Goal: Transaction & Acquisition: Purchase product/service

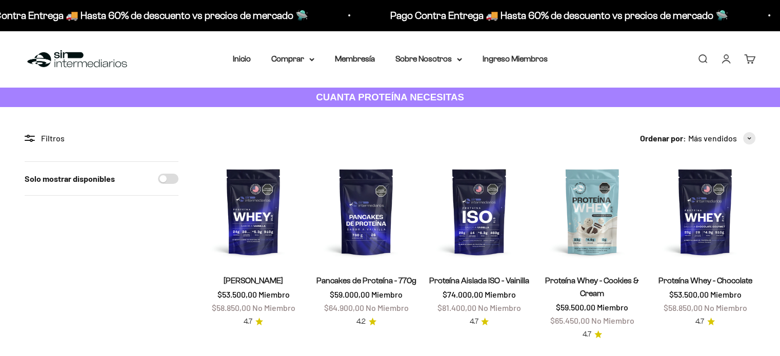
click at [728, 63] on link "Iniciar sesión" at bounding box center [726, 58] width 11 height 11
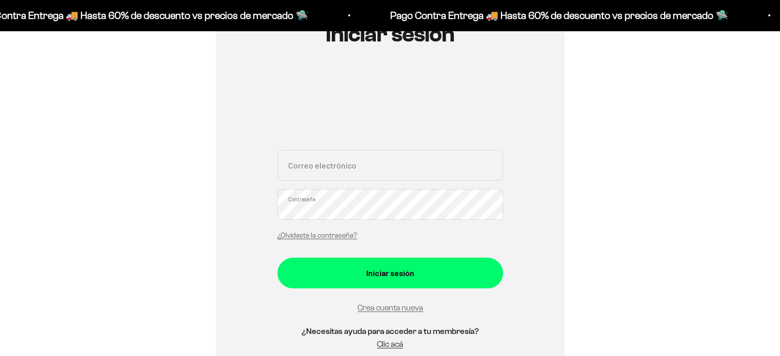
scroll to position [154, 0]
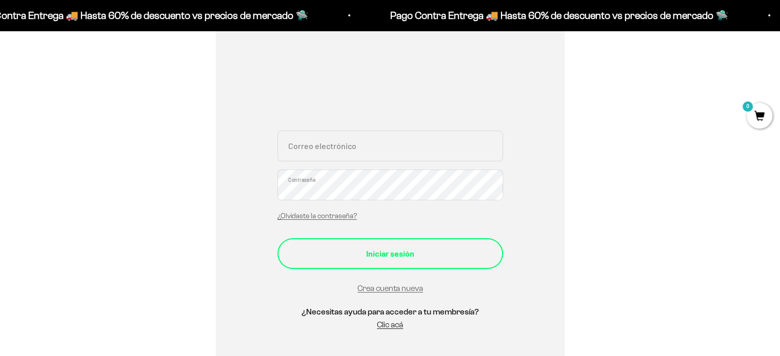
type input "[PERSON_NAME][EMAIL_ADDRESS][PERSON_NAME][DOMAIN_NAME]"
click at [401, 252] on div "Iniciar sesión" at bounding box center [390, 253] width 185 height 13
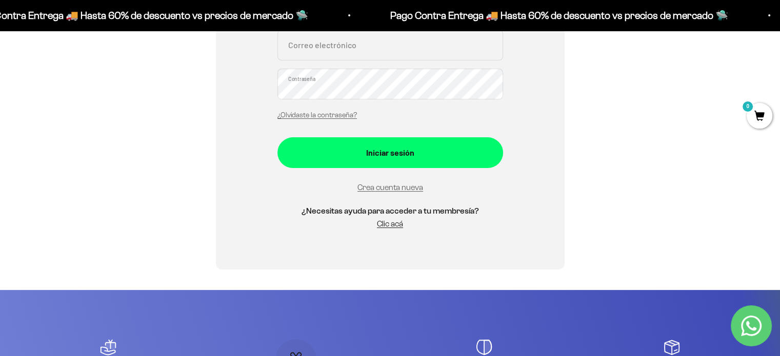
scroll to position [256, 0]
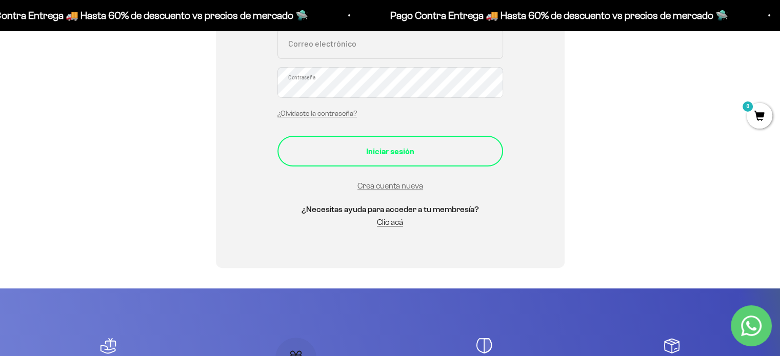
type input "[PERSON_NAME][EMAIL_ADDRESS][PERSON_NAME][DOMAIN_NAME]"
click at [362, 147] on div "Iniciar sesión" at bounding box center [390, 151] width 185 height 13
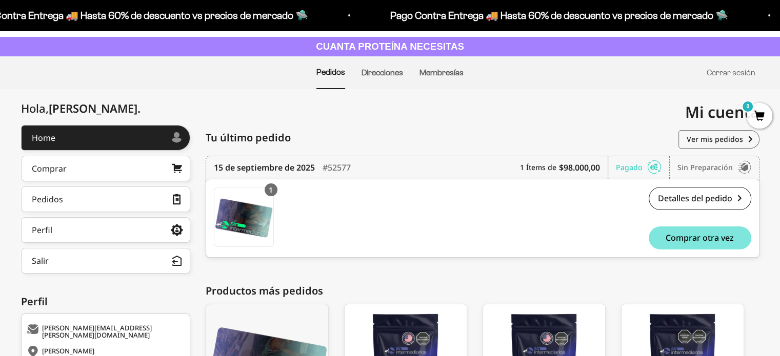
scroll to position [51, 0]
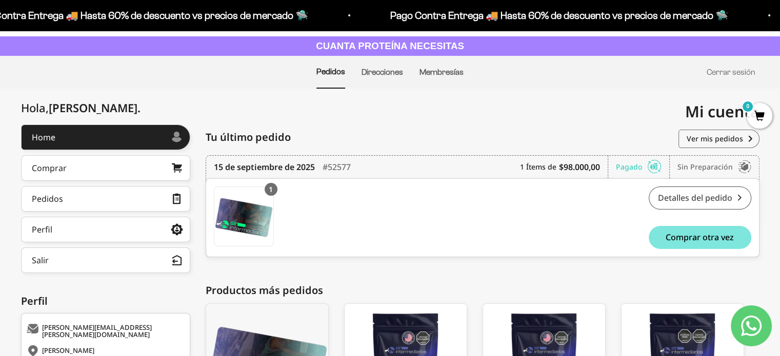
click at [724, 199] on link "Detalles del pedido" at bounding box center [700, 198] width 103 height 23
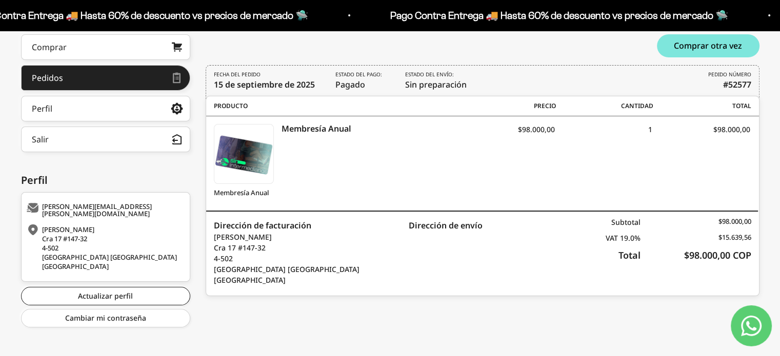
scroll to position [172, 0]
click at [127, 289] on link "Actualizar perfil" at bounding box center [105, 296] width 169 height 18
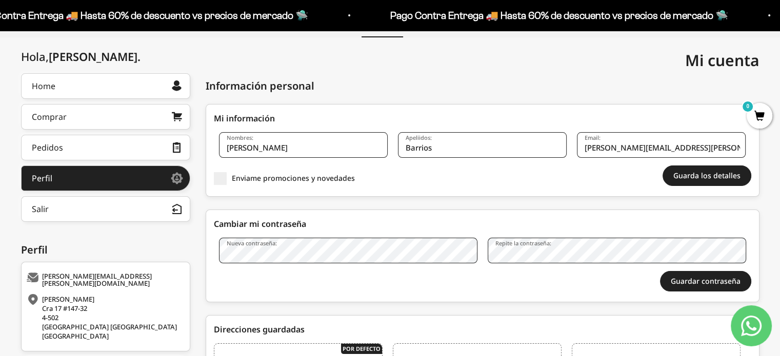
scroll to position [306, 0]
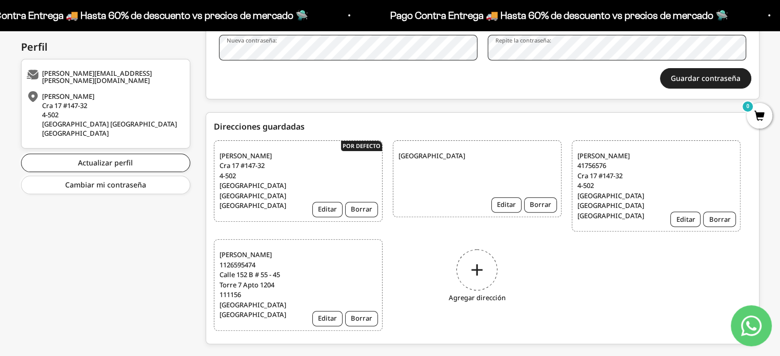
click at [332, 252] on div "Andres Barrios 1126595474 Calle 152 B # 55 - 45 Torre 7 Apto 1204 111156 Bogotá…" at bounding box center [298, 286] width 169 height 92
click at [273, 159] on span "Astrid Rodriguez Cra 17 #147-32 4-502 Bogotá DC Colombia" at bounding box center [259, 181] width 81 height 60
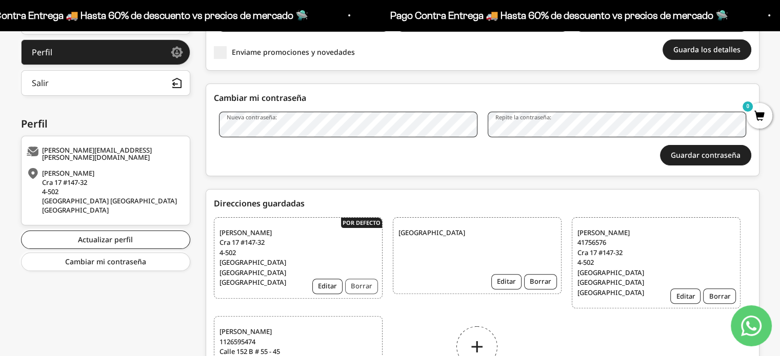
scroll to position [254, 0]
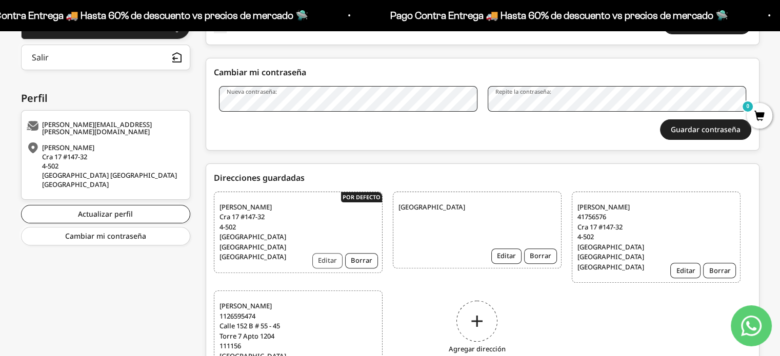
click at [327, 256] on button "Editar" at bounding box center [327, 260] width 30 height 15
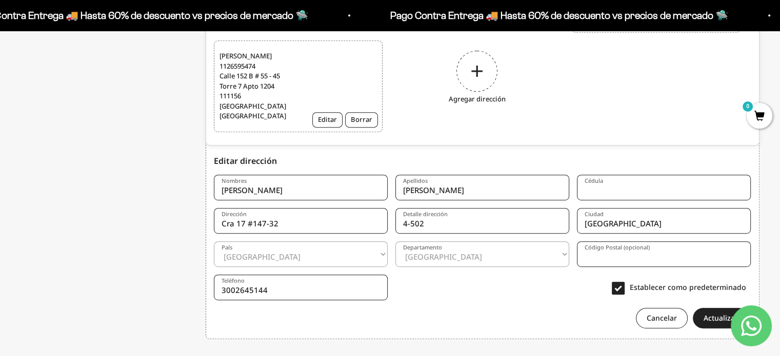
scroll to position [351, 0]
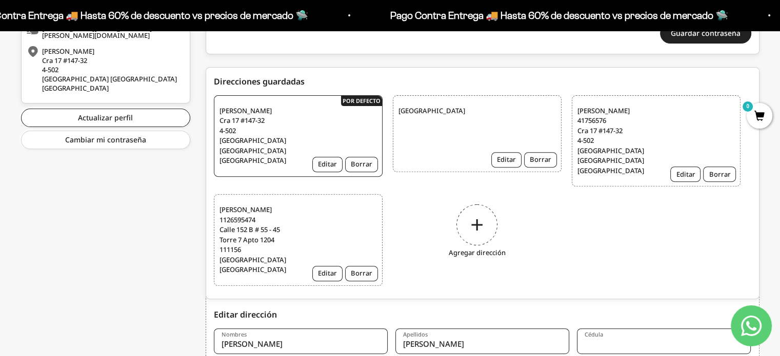
click at [273, 219] on span "Andres Barrios 1126595474 Calle 152 B # 55 - 45 Torre 7 Apto 1204 111156 Bogotá…" at bounding box center [259, 240] width 81 height 70
click at [328, 266] on button "Editar" at bounding box center [327, 273] width 30 height 15
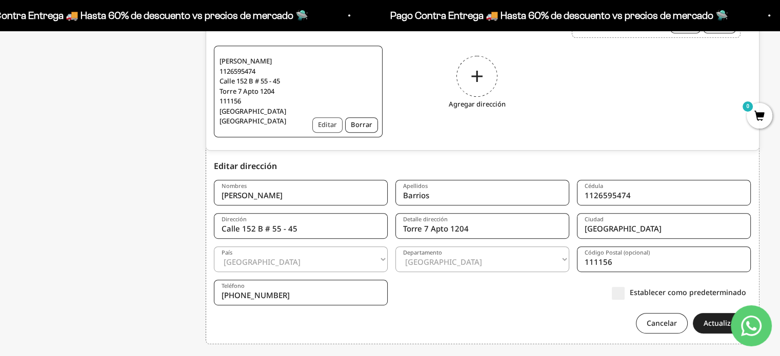
scroll to position [505, 0]
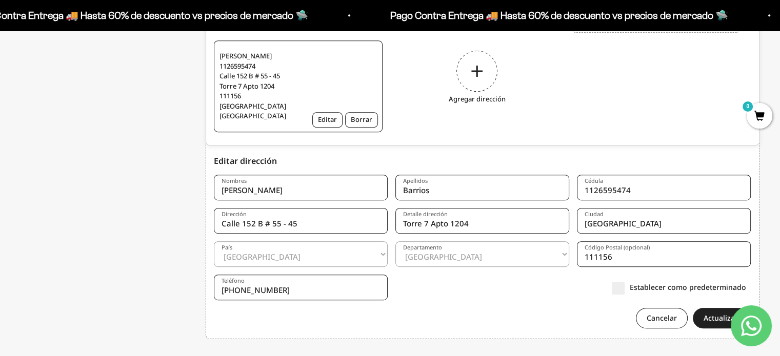
click at [616, 282] on label "Establecer como predeterminado" at bounding box center [679, 287] width 134 height 11
click at [746, 288] on input "Establecer como predeterminado" at bounding box center [746, 288] width 0 height 0
click at [710, 308] on button "Actualizar" at bounding box center [721, 318] width 56 height 21
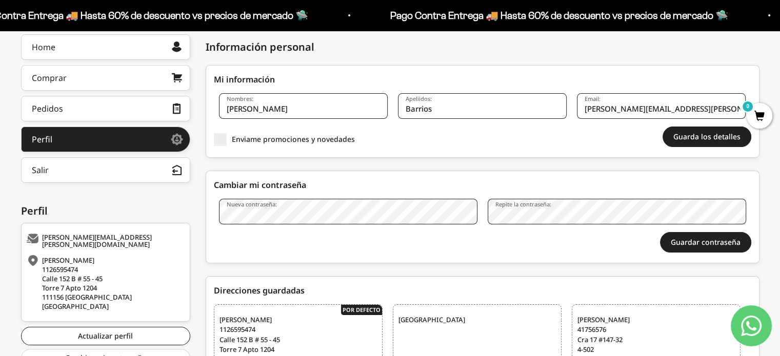
scroll to position [51, 0]
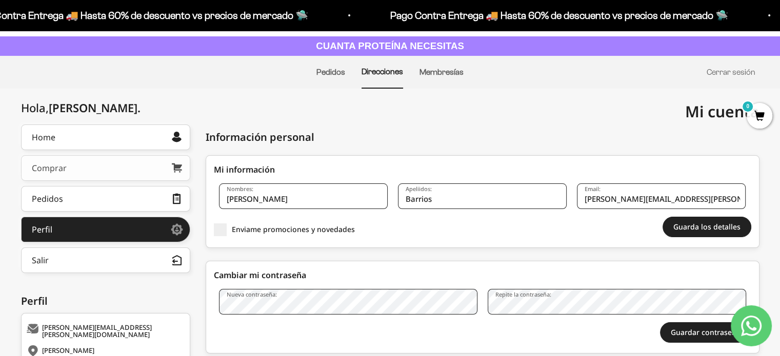
click at [88, 169] on link "Comprar" at bounding box center [105, 168] width 169 height 26
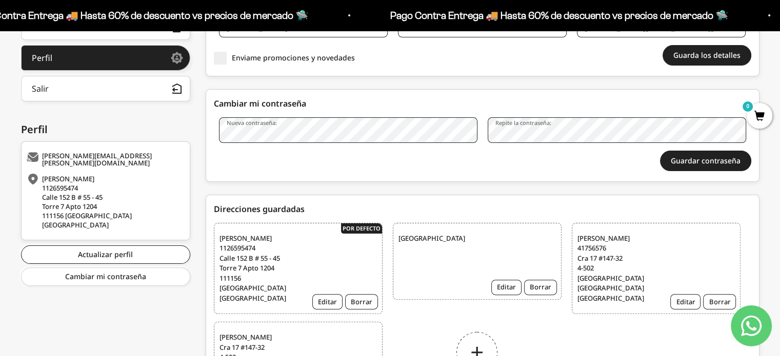
scroll to position [302, 0]
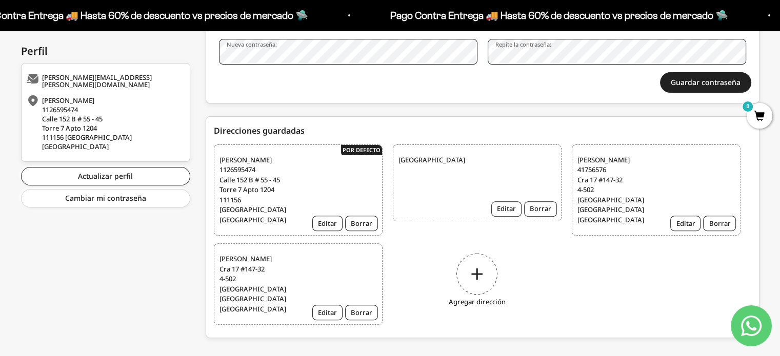
drag, startPoint x: 369, startPoint y: 297, endPoint x: 423, endPoint y: 33, distance: 269.6
click at [369, 305] on button "Borrar" at bounding box center [361, 312] width 33 height 15
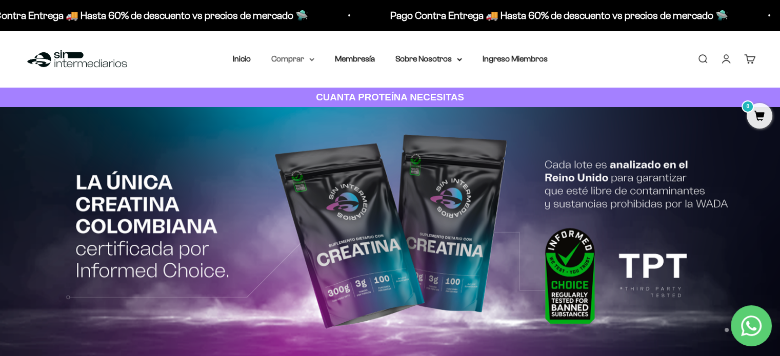
click at [309, 59] on icon at bounding box center [311, 60] width 5 height 4
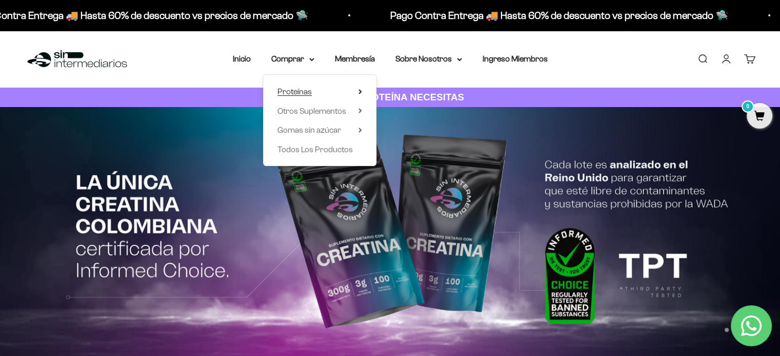
click at [308, 91] on span "Proteínas" at bounding box center [294, 91] width 34 height 9
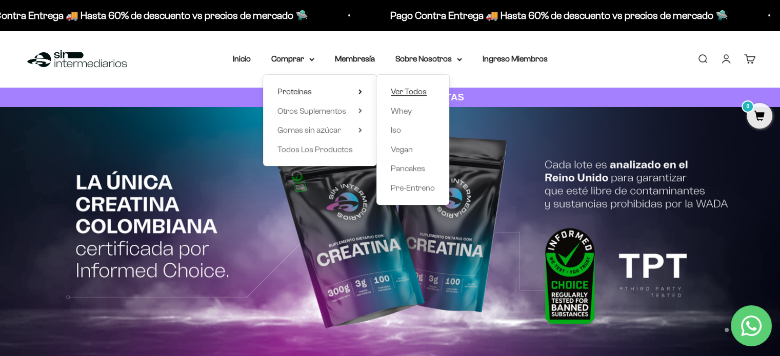
click at [406, 91] on span "Ver Todos" at bounding box center [409, 91] width 36 height 9
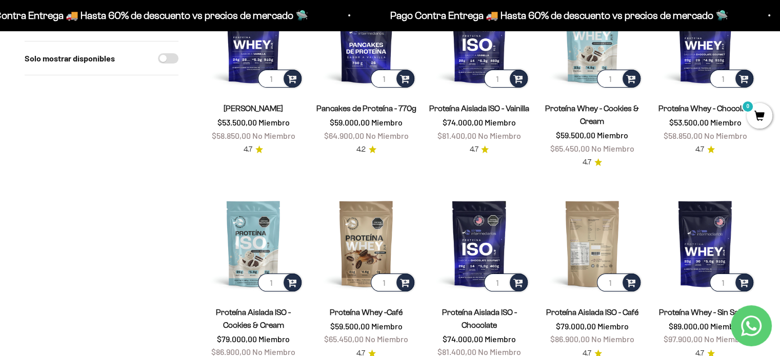
scroll to position [205, 0]
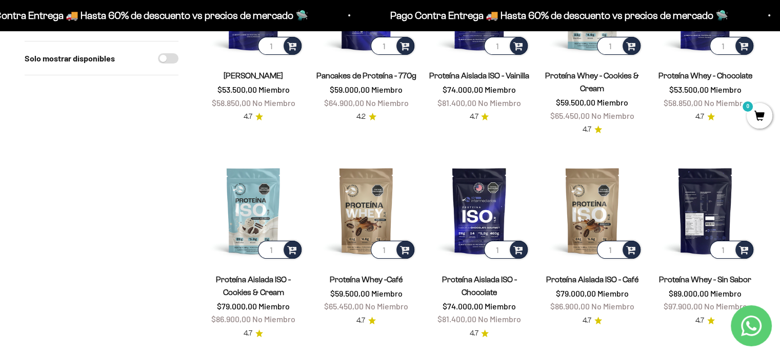
click at [706, 207] on img at bounding box center [705, 211] width 101 height 101
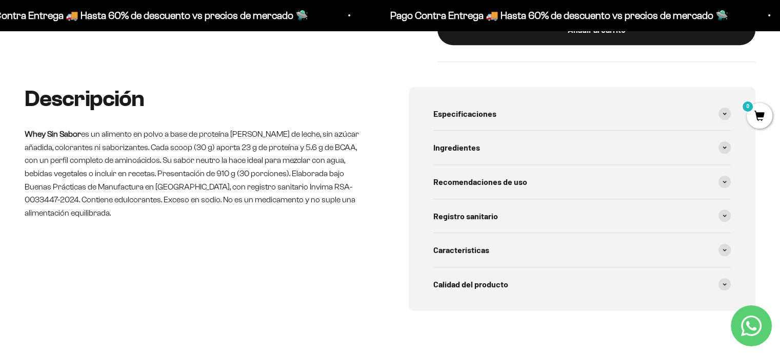
scroll to position [462, 0]
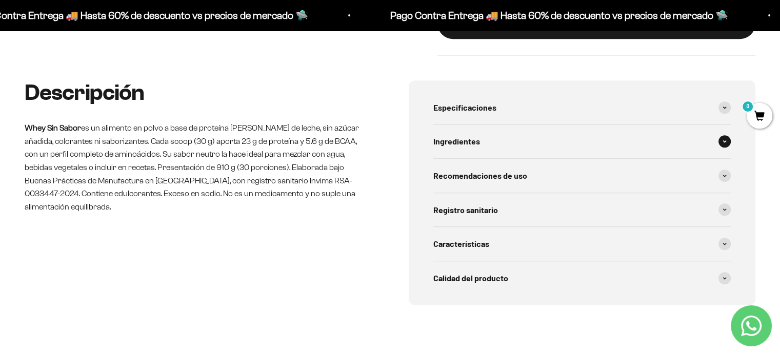
click at [728, 141] on span at bounding box center [725, 141] width 12 height 12
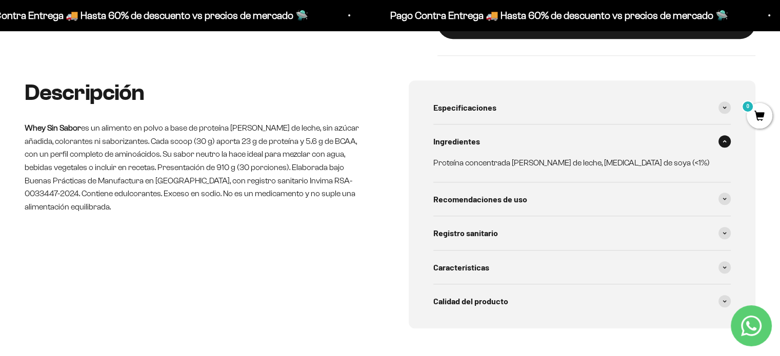
click at [727, 142] on span at bounding box center [725, 141] width 12 height 12
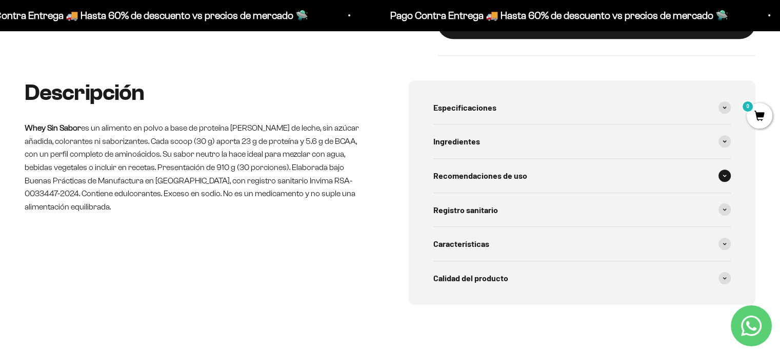
click at [724, 173] on span at bounding box center [725, 176] width 12 height 12
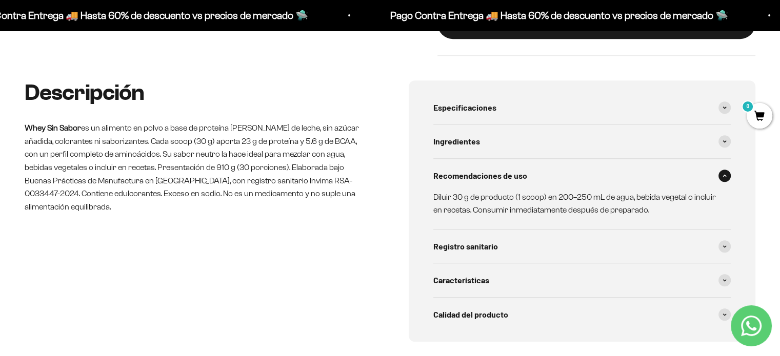
click at [724, 173] on span at bounding box center [725, 176] width 12 height 12
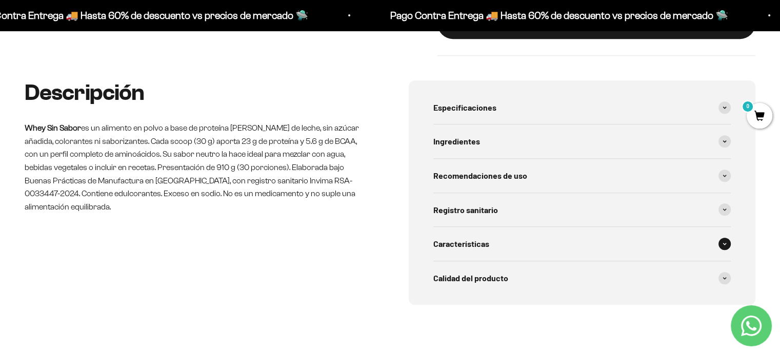
click at [726, 244] on icon at bounding box center [724, 245] width 3 height 2
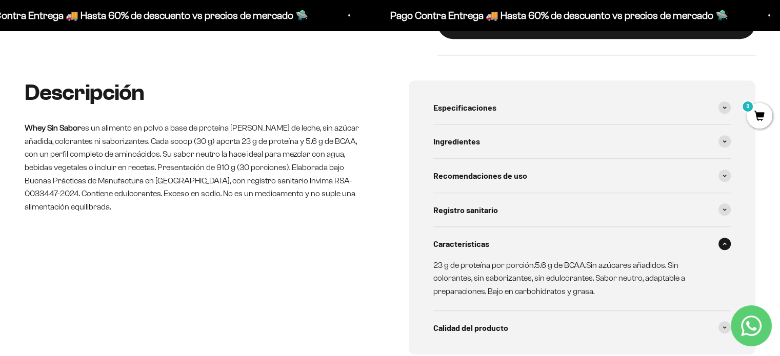
click at [726, 244] on icon at bounding box center [725, 244] width 4 height 3
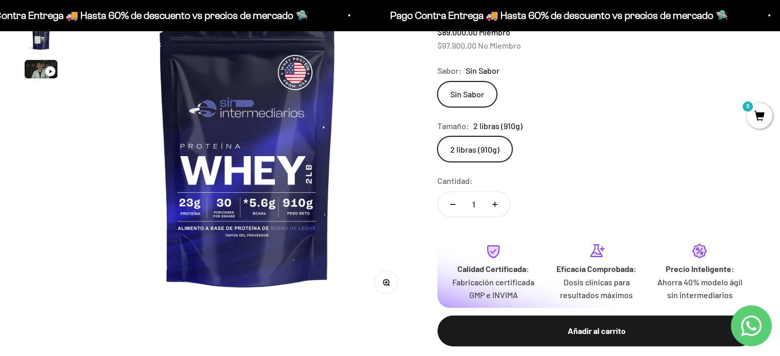
scroll to position [0, 0]
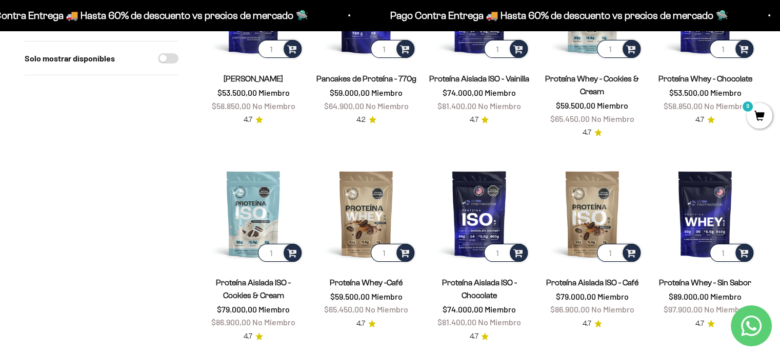
scroll to position [205, 0]
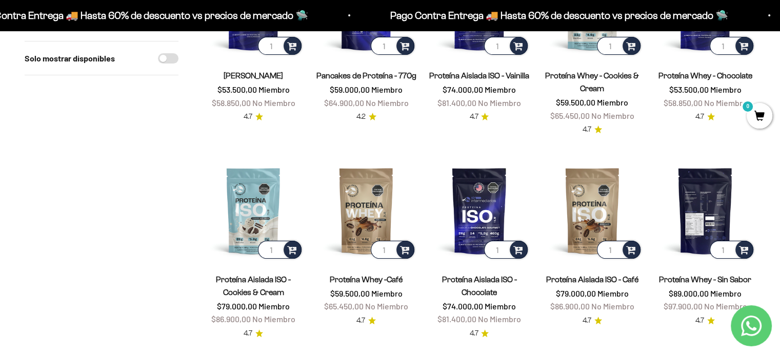
click at [702, 208] on img at bounding box center [705, 211] width 101 height 101
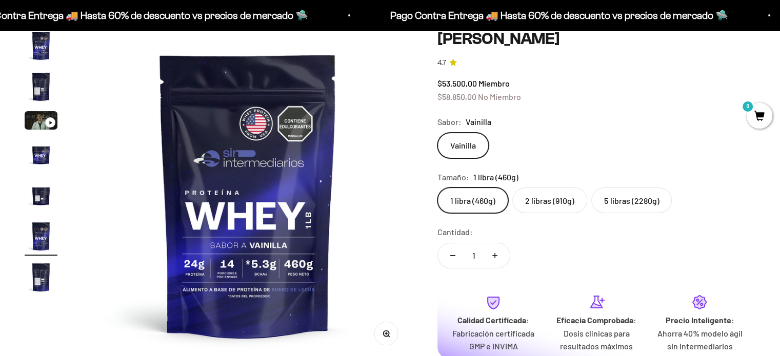
scroll to position [0, 1716]
click at [542, 199] on label "2 libras (910g)" at bounding box center [549, 201] width 75 height 26
click at [437, 188] on input "2 libras (910g)" at bounding box center [437, 187] width 1 height 1
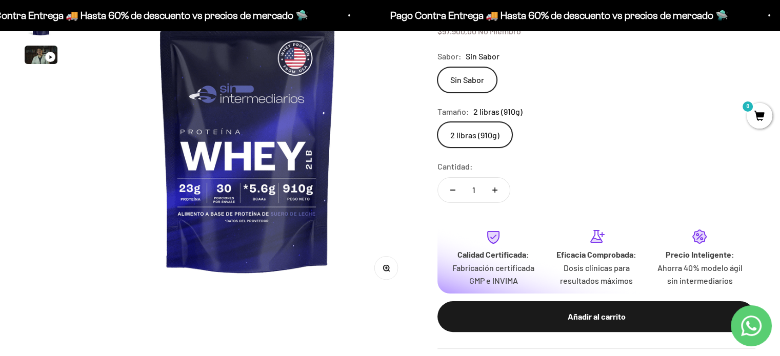
scroll to position [205, 0]
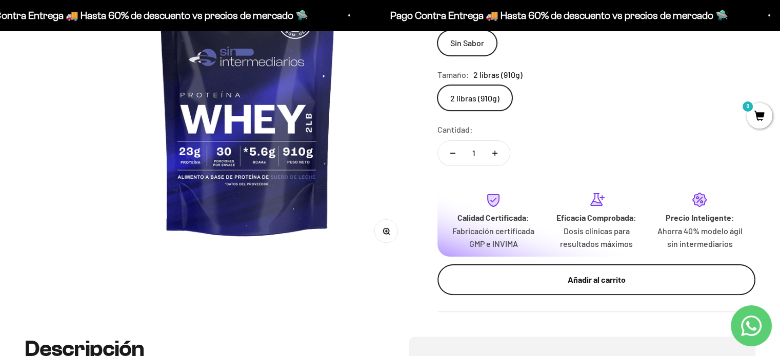
click at [606, 277] on div "Añadir al carrito" at bounding box center [596, 279] width 277 height 13
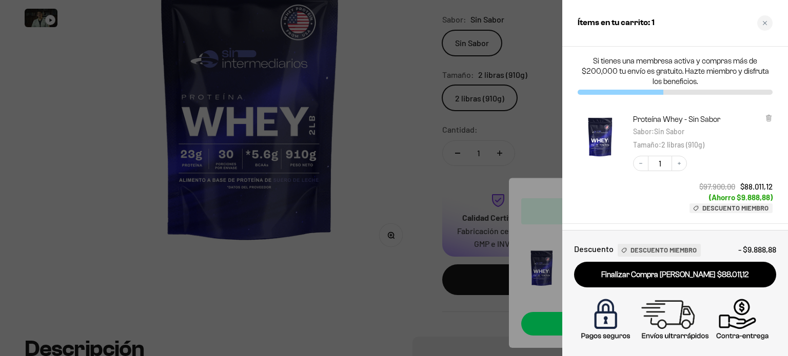
click at [363, 230] on div at bounding box center [394, 178] width 788 height 356
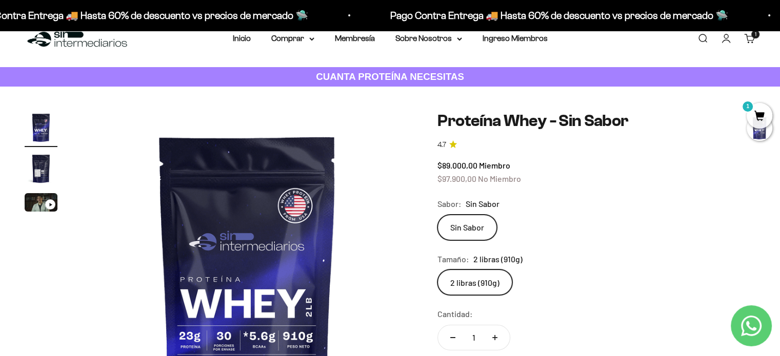
scroll to position [0, 0]
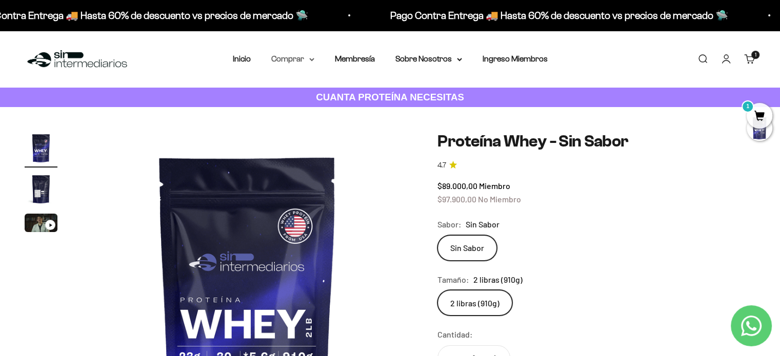
click at [302, 60] on summary "Comprar" at bounding box center [292, 58] width 43 height 13
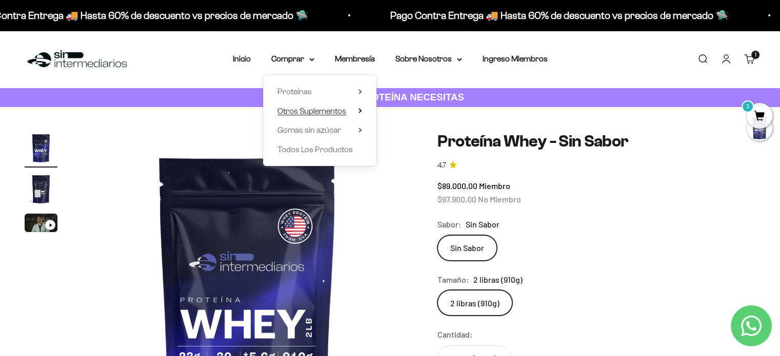
click at [326, 114] on span "Otros Suplementos" at bounding box center [311, 111] width 69 height 9
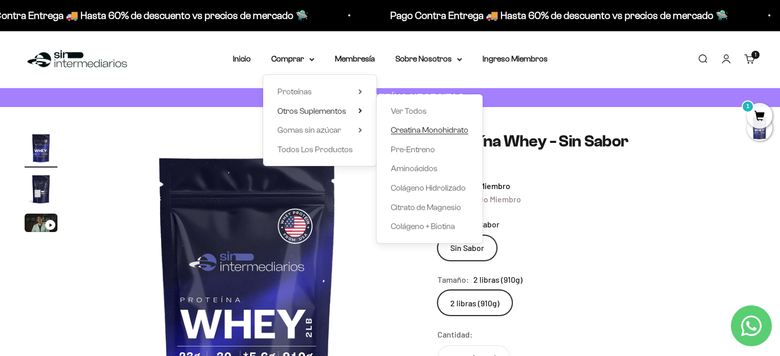
click at [427, 130] on span "Creatina Monohidrato" at bounding box center [429, 130] width 77 height 9
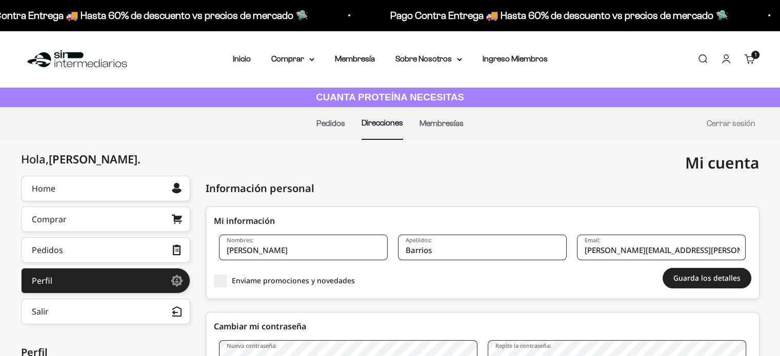
scroll to position [256, 0]
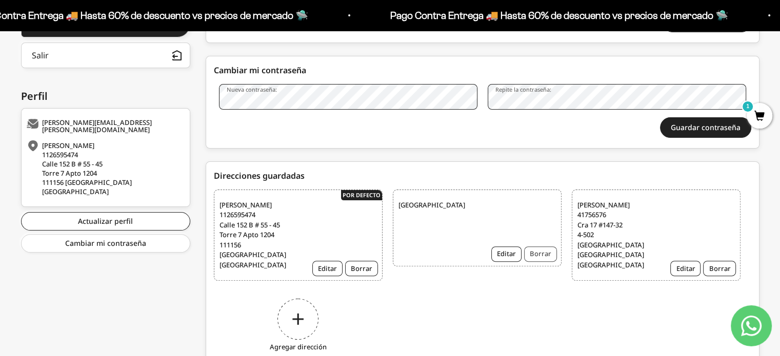
click at [538, 256] on button "Borrar" at bounding box center [540, 254] width 33 height 15
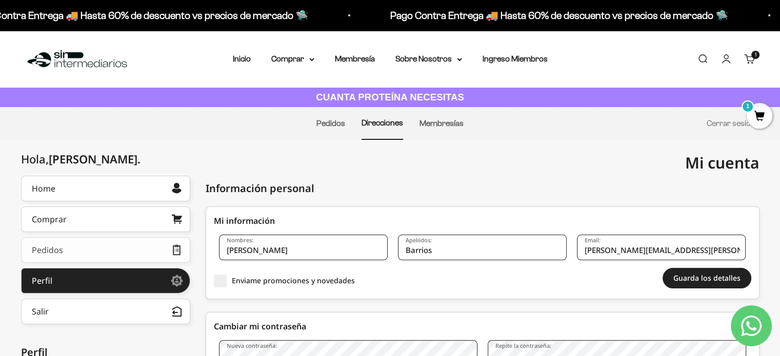
click at [103, 246] on link "Pedidos" at bounding box center [105, 250] width 169 height 26
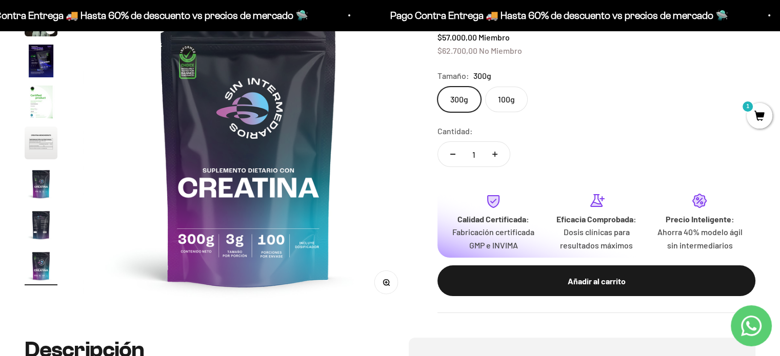
scroll to position [103, 0]
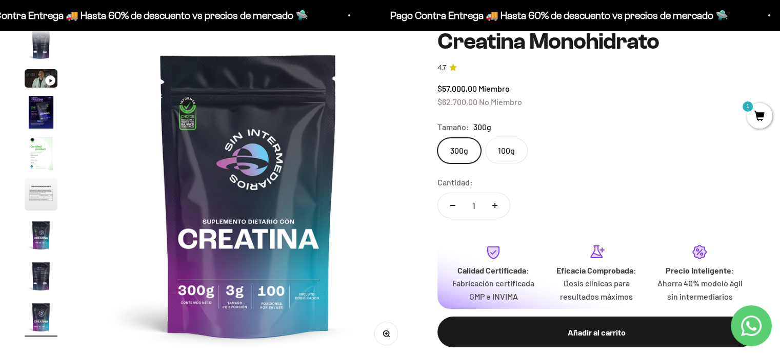
click at [504, 152] on label "100g" at bounding box center [506, 151] width 43 height 26
click at [437, 138] on input "100g" at bounding box center [437, 137] width 1 height 1
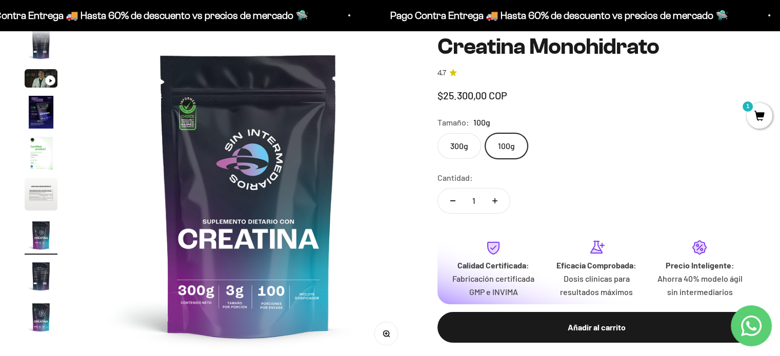
scroll to position [0, 2059]
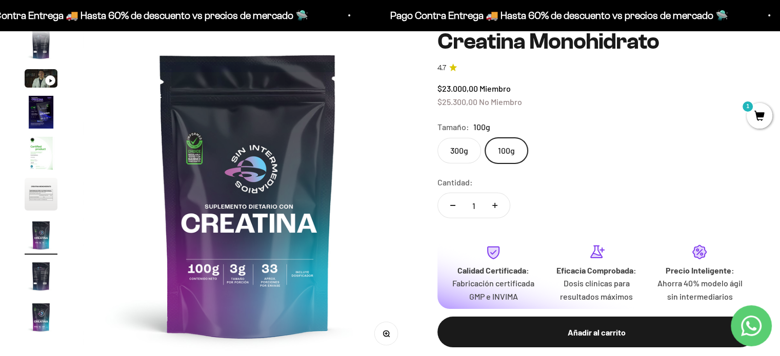
click at [470, 150] on label "300g" at bounding box center [459, 151] width 44 height 26
click at [437, 138] on input "300g" at bounding box center [437, 137] width 1 height 1
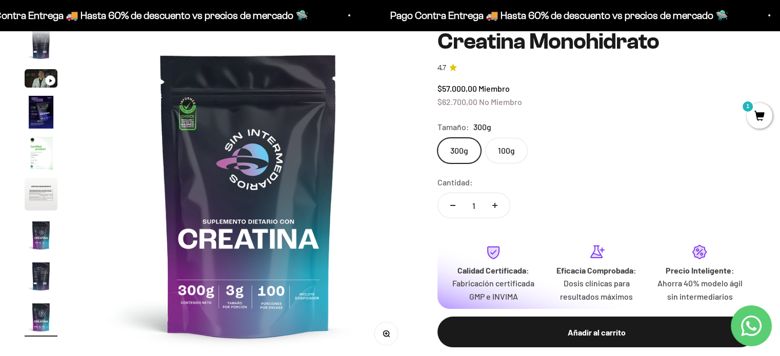
click at [504, 151] on label "100g" at bounding box center [506, 151] width 43 height 26
click at [437, 138] on input "100g" at bounding box center [437, 137] width 1 height 1
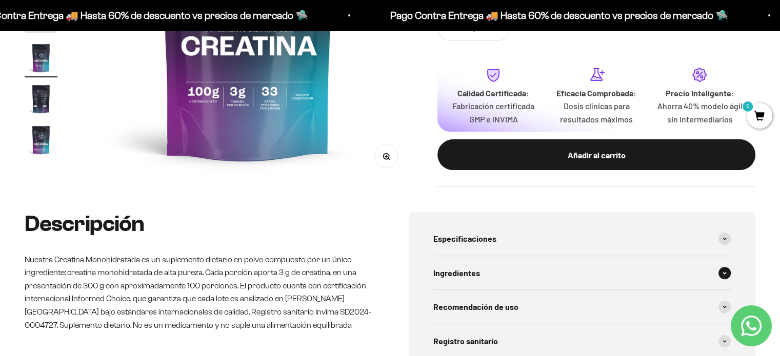
scroll to position [359, 0]
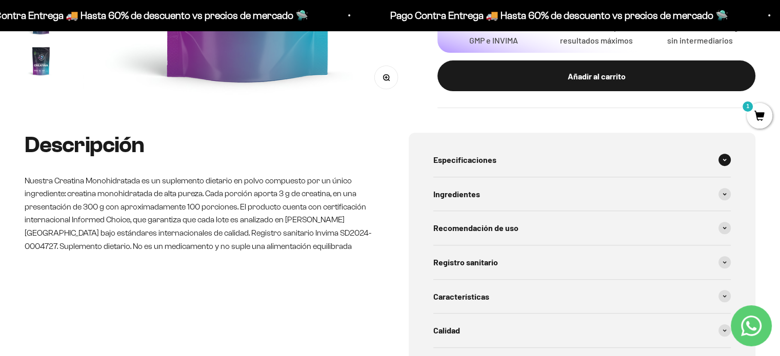
click at [728, 159] on span at bounding box center [725, 160] width 12 height 12
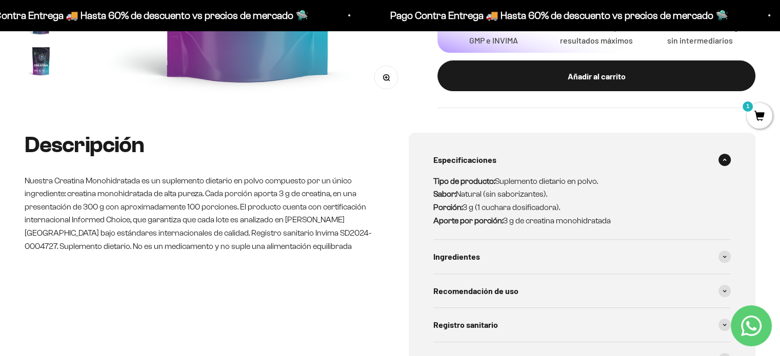
click at [725, 159] on icon at bounding box center [724, 160] width 3 height 2
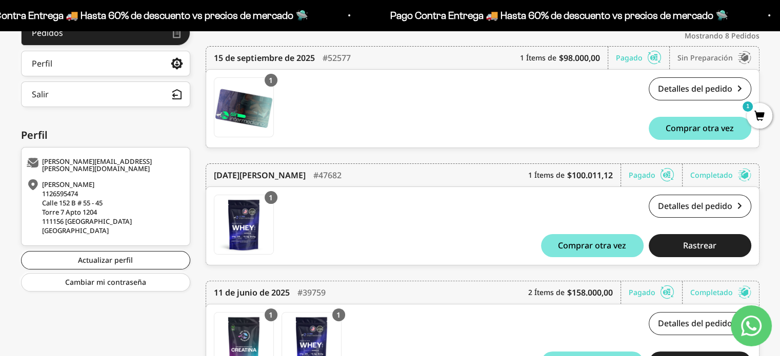
scroll to position [154, 0]
